Goal: Contribute content: Contribute content

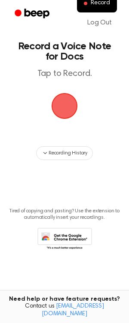
click at [63, 109] on span "button" at bounding box center [64, 106] width 44 height 44
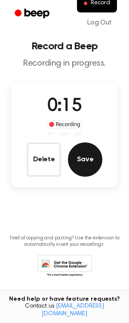
click at [84, 161] on button "Save" at bounding box center [85, 159] width 34 height 34
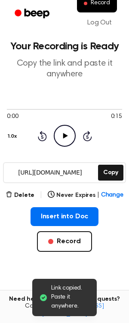
click at [62, 138] on icon "Play Audio" at bounding box center [65, 136] width 22 height 22
click at [59, 174] on input "https://beep.audio/2mhNS1N" at bounding box center [50, 172] width 92 height 19
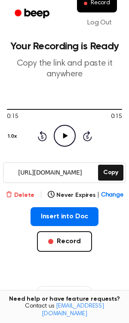
click at [28, 194] on button "Delete" at bounding box center [20, 195] width 29 height 9
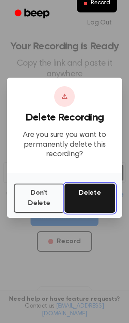
click at [74, 197] on button "Delete" at bounding box center [89, 197] width 51 height 29
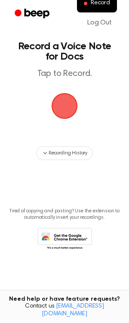
click at [59, 108] on span "button" at bounding box center [64, 105] width 31 height 31
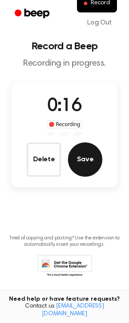
click at [84, 162] on button "Save" at bounding box center [85, 159] width 34 height 34
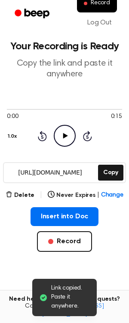
click at [65, 172] on input "https://beep.audio/rzV9cIL" at bounding box center [50, 172] width 92 height 19
click at [110, 177] on button "Copy" at bounding box center [110, 172] width 25 height 16
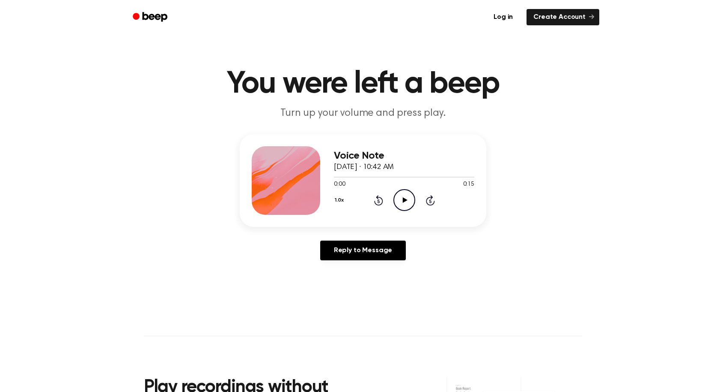
click at [401, 200] on icon "Play Audio" at bounding box center [405, 200] width 22 height 22
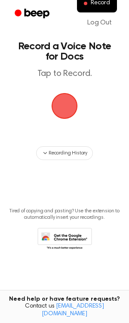
click at [66, 107] on span "button" at bounding box center [64, 105] width 37 height 37
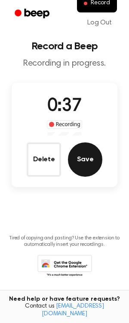
click at [89, 155] on button "Save" at bounding box center [85, 159] width 34 height 34
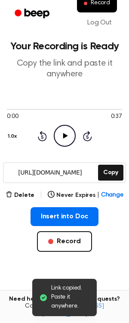
click at [76, 173] on input "https://beep.audio/XdsYTaq" at bounding box center [50, 172] width 92 height 19
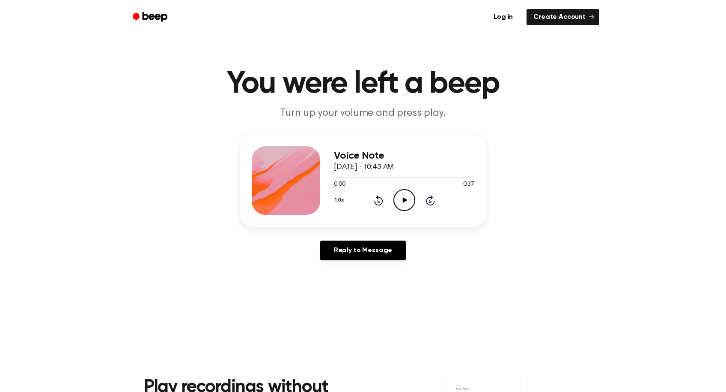
click at [401, 202] on icon "Play Audio" at bounding box center [405, 200] width 22 height 22
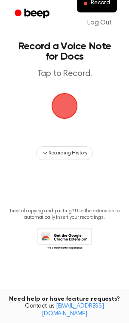
click at [60, 106] on span "button" at bounding box center [64, 106] width 32 height 32
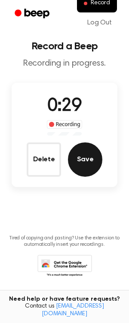
click at [83, 159] on button "Save" at bounding box center [85, 159] width 34 height 34
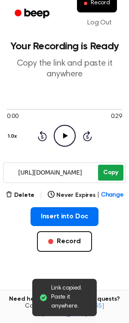
click at [111, 176] on button "Copy" at bounding box center [110, 172] width 25 height 16
click at [34, 173] on input "https://beep.audio/WeIbOjd" at bounding box center [50, 172] width 92 height 19
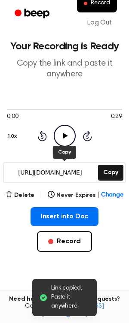
click at [34, 173] on input "https://beep.audio/WeIbOjd" at bounding box center [50, 172] width 92 height 19
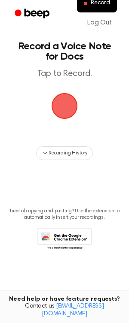
click at [69, 108] on span "button" at bounding box center [64, 105] width 31 height 31
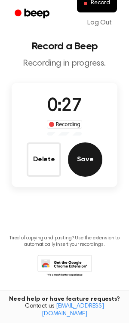
click at [87, 164] on button "Save" at bounding box center [85, 159] width 34 height 34
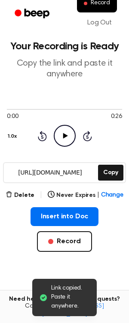
click at [64, 174] on input "[URL][DOMAIN_NAME]" at bounding box center [50, 172] width 92 height 19
